Goal: Obtain resource: Obtain resource

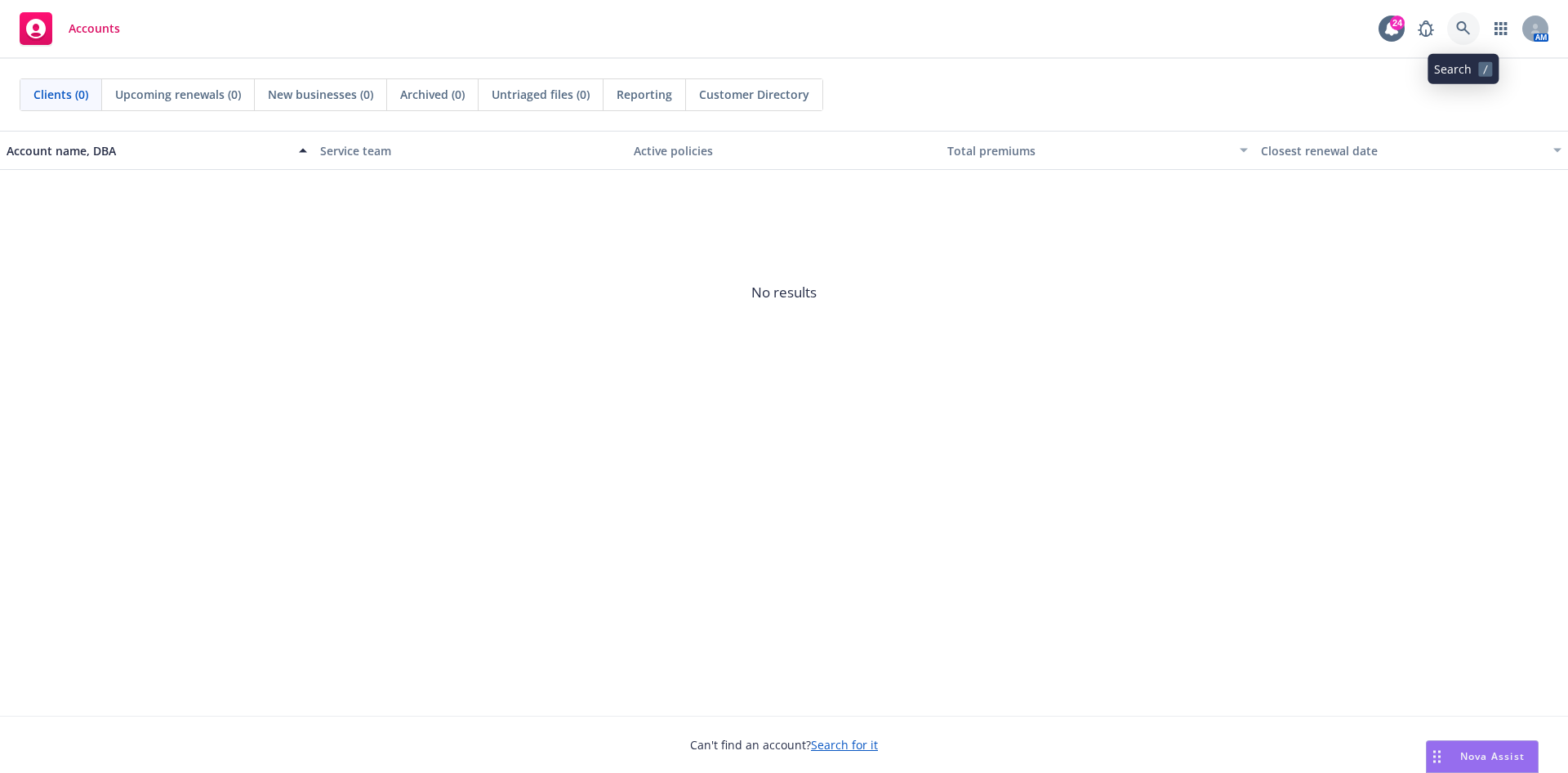
click at [1462, 34] on icon at bounding box center [1463, 28] width 15 height 15
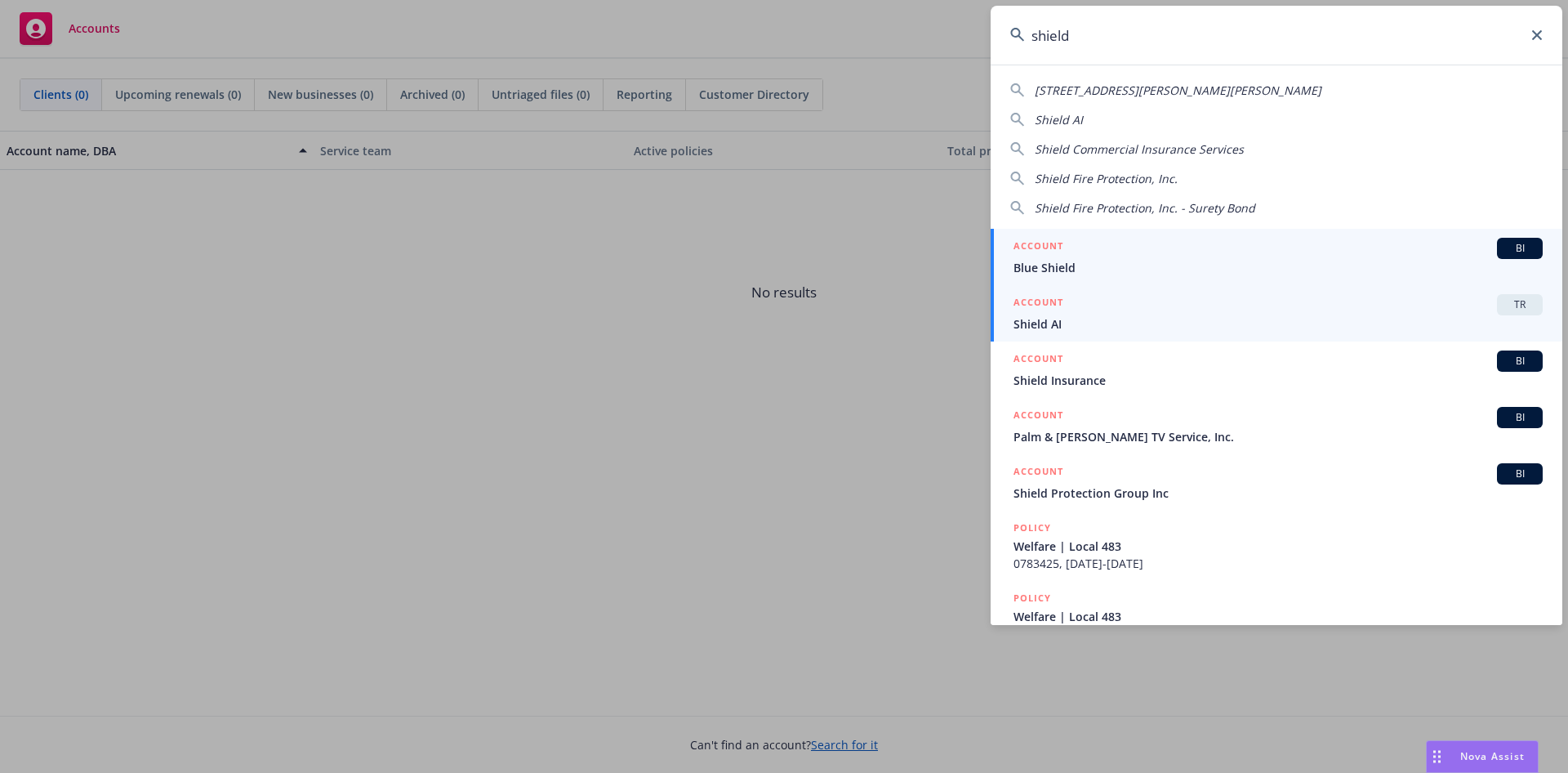
type input "shield"
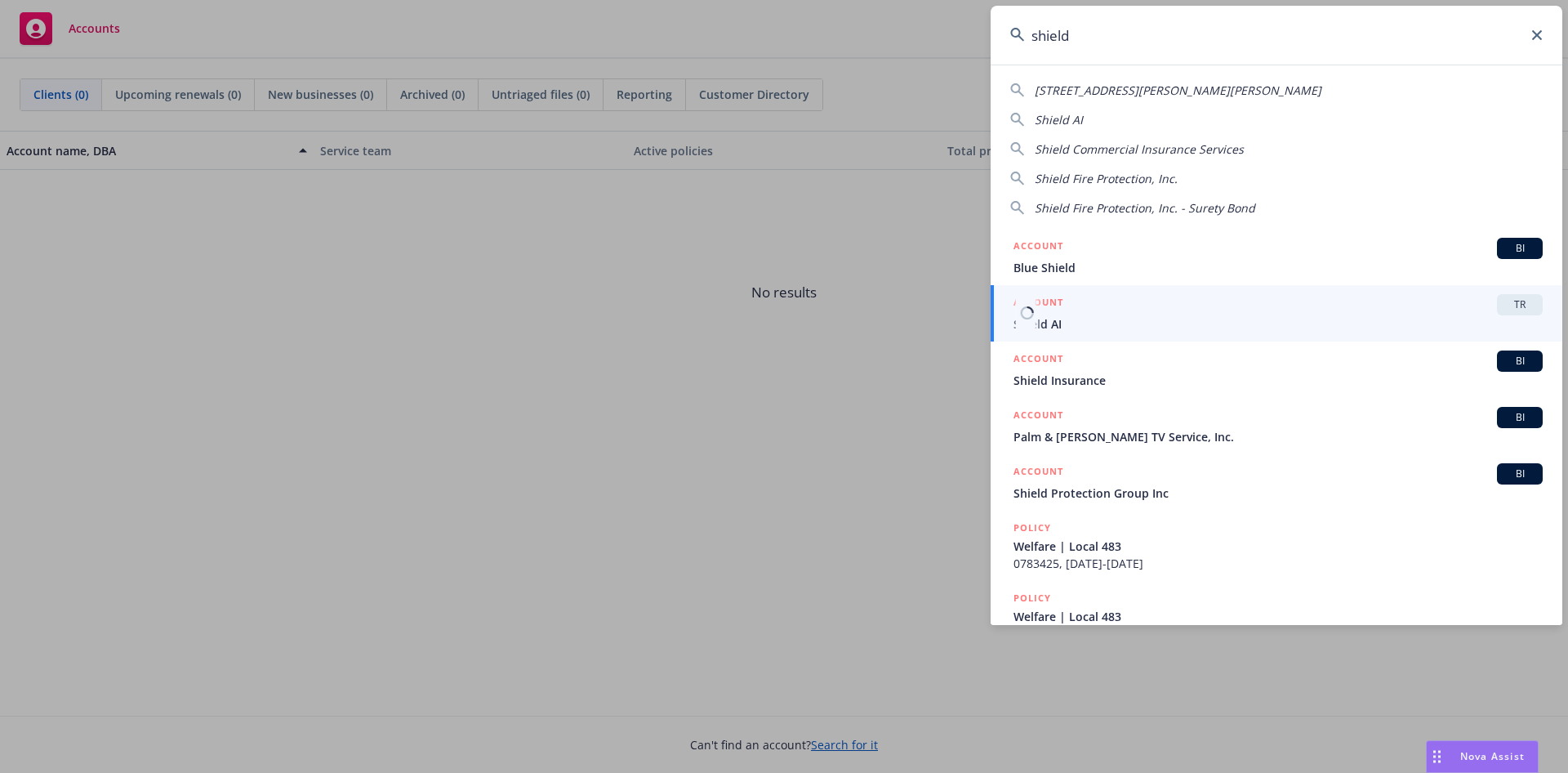
click at [1288, 318] on span "Shield AI" at bounding box center [1277, 324] width 529 height 17
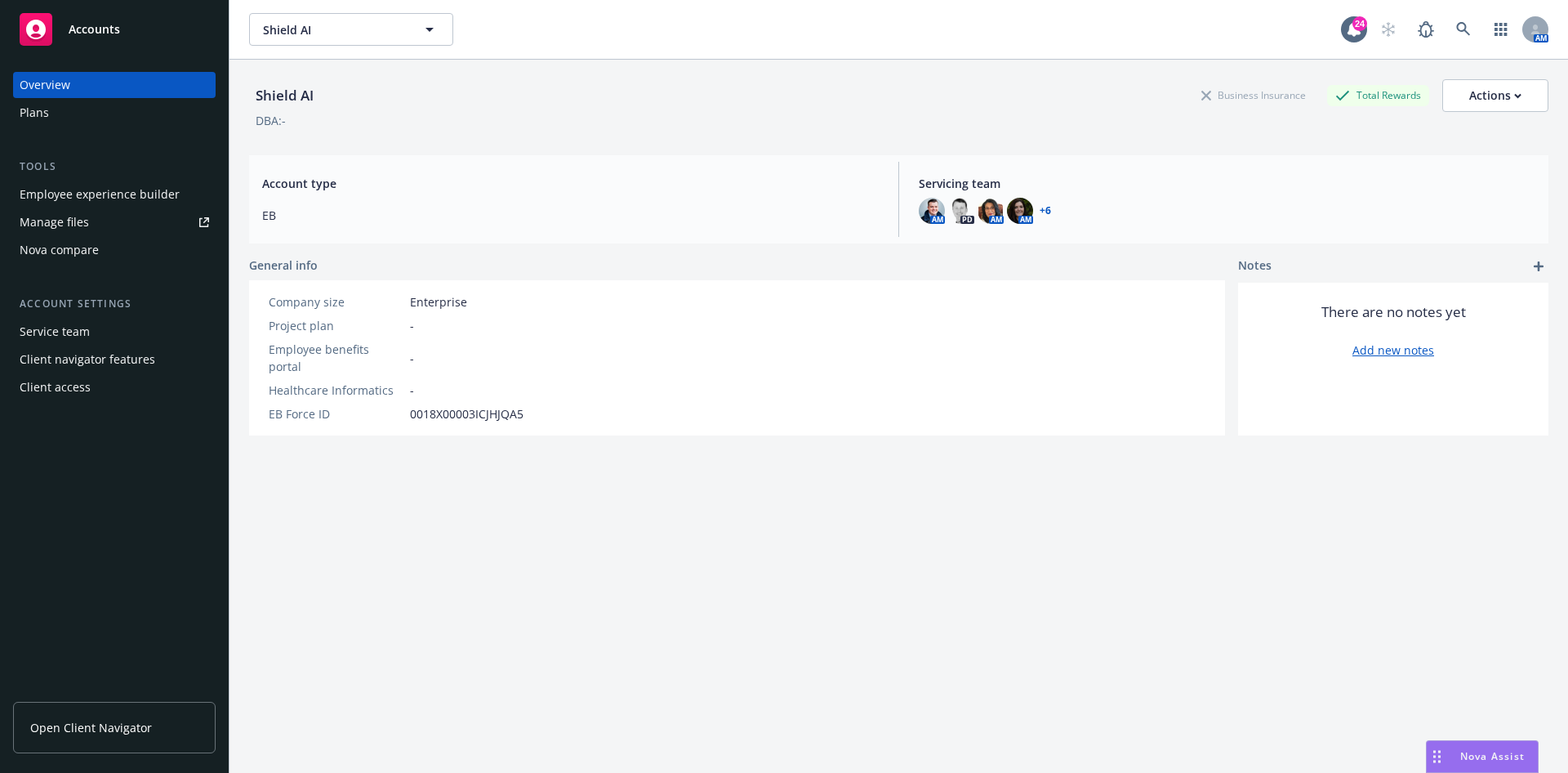
click at [110, 730] on span "Open Client Navigator" at bounding box center [91, 728] width 121 height 17
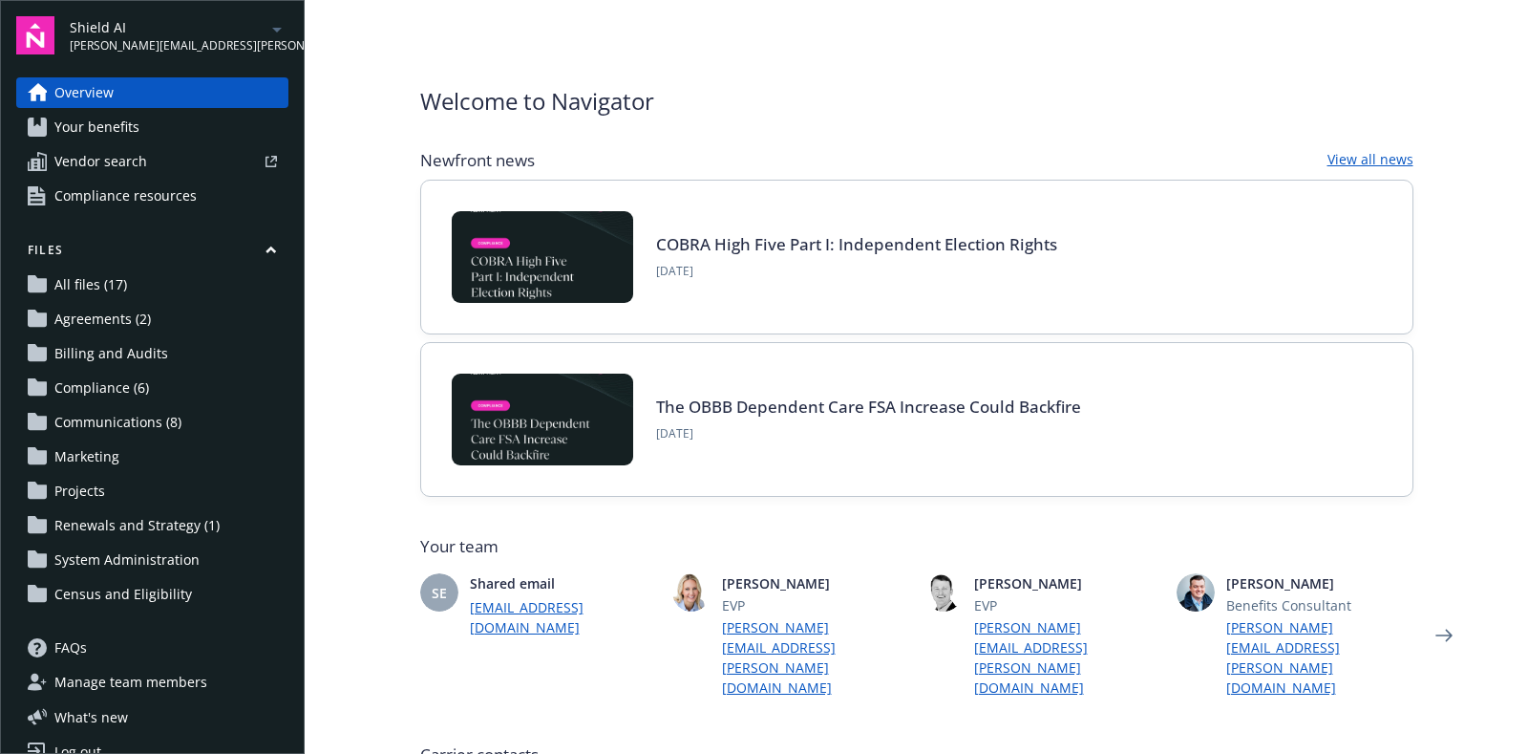
click at [165, 131] on link "Your benefits" at bounding box center [152, 127] width 272 height 31
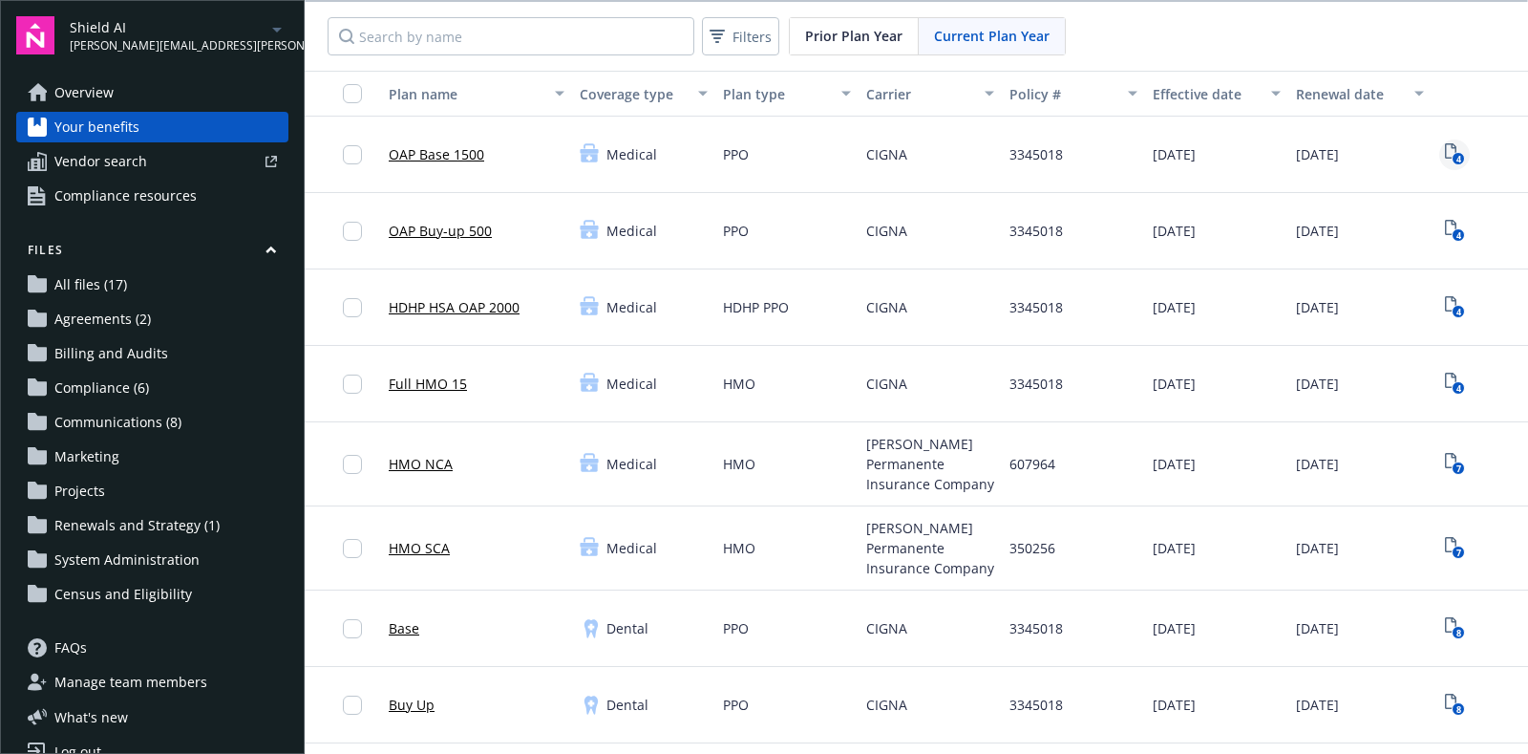
click at [1462, 163] on icon "4" at bounding box center [1455, 154] width 20 height 22
